Goal: Check status: Check status

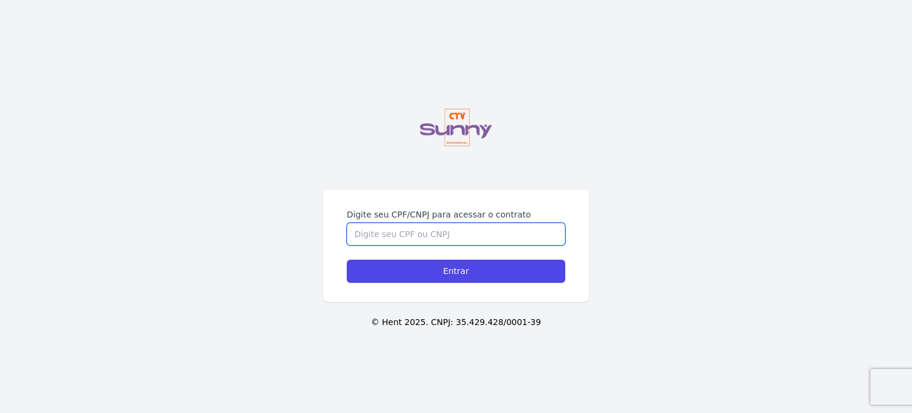
click at [487, 238] on input "Digite seu CPF/CNPJ para acessar o contrato" at bounding box center [456, 234] width 218 height 23
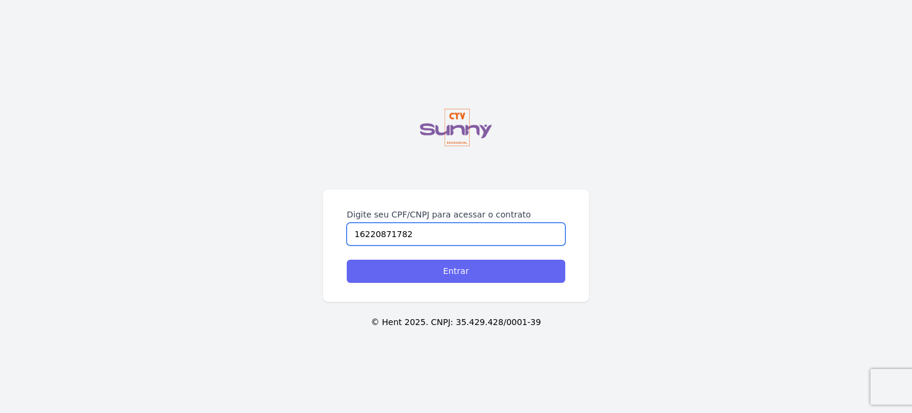
type input "16220871782"
click at [484, 276] on input "Entrar" at bounding box center [456, 270] width 218 height 23
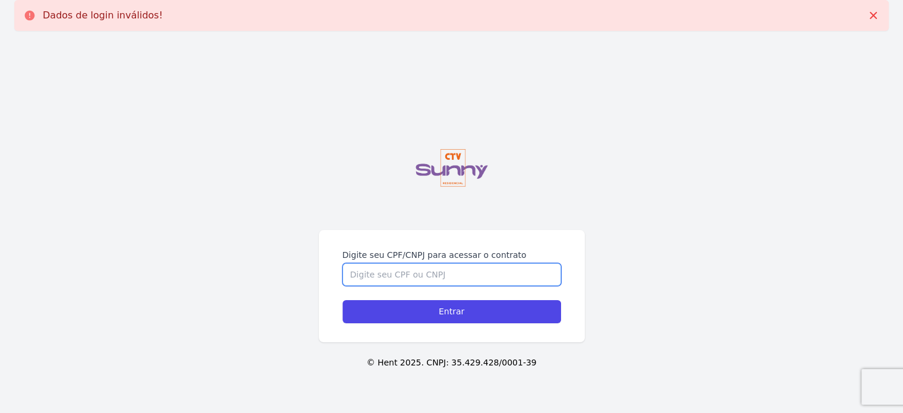
click at [484, 276] on input "Digite seu CPF/CNPJ para acessar o contrato" at bounding box center [452, 274] width 218 height 23
type input "16220871782"
click at [343, 300] on input "Entrar" at bounding box center [452, 311] width 218 height 23
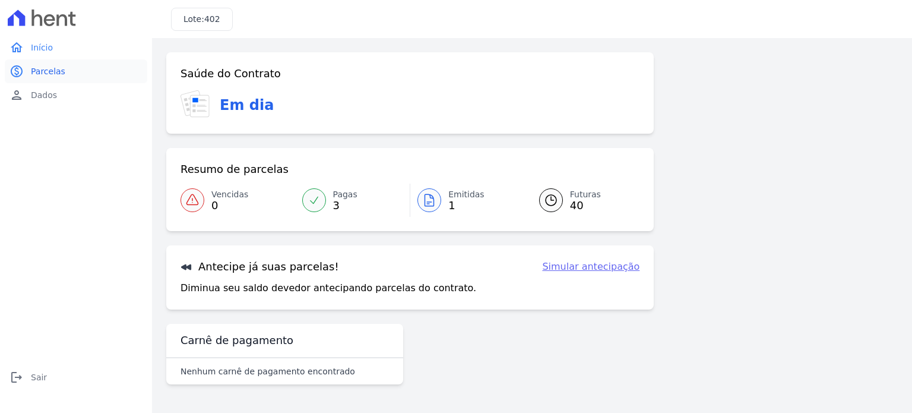
click at [58, 70] on span "Parcelas" at bounding box center [48, 71] width 34 height 12
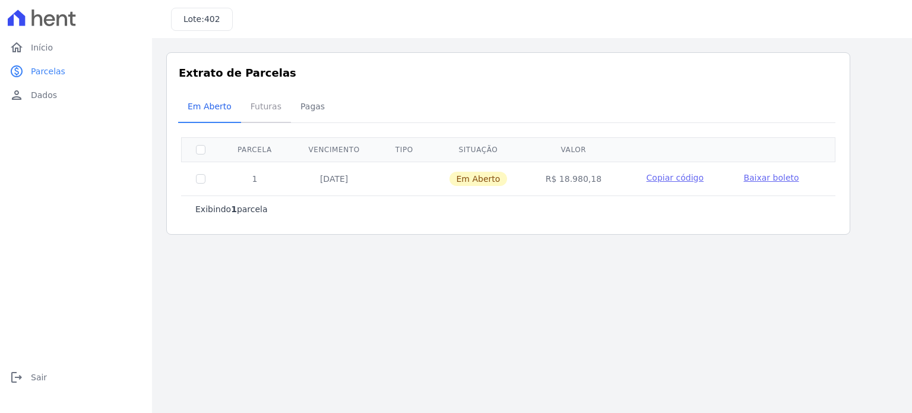
click at [259, 121] on link "Futuras" at bounding box center [266, 107] width 50 height 31
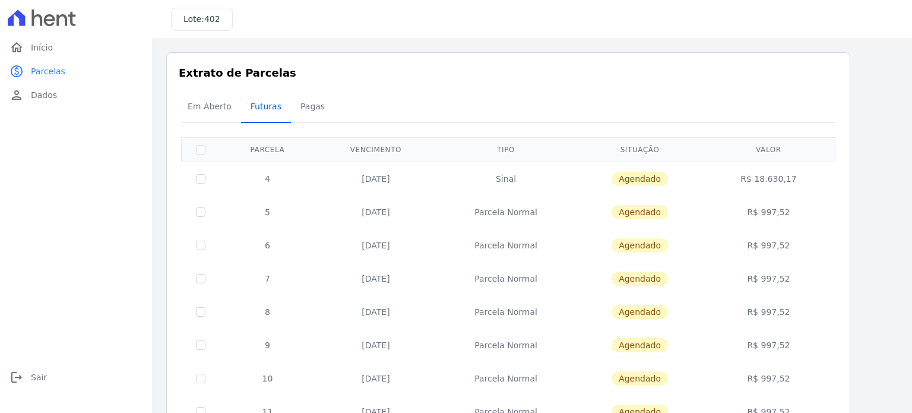
click at [259, 121] on link "Futuras" at bounding box center [266, 107] width 50 height 31
